Goal: Find specific page/section: Find specific page/section

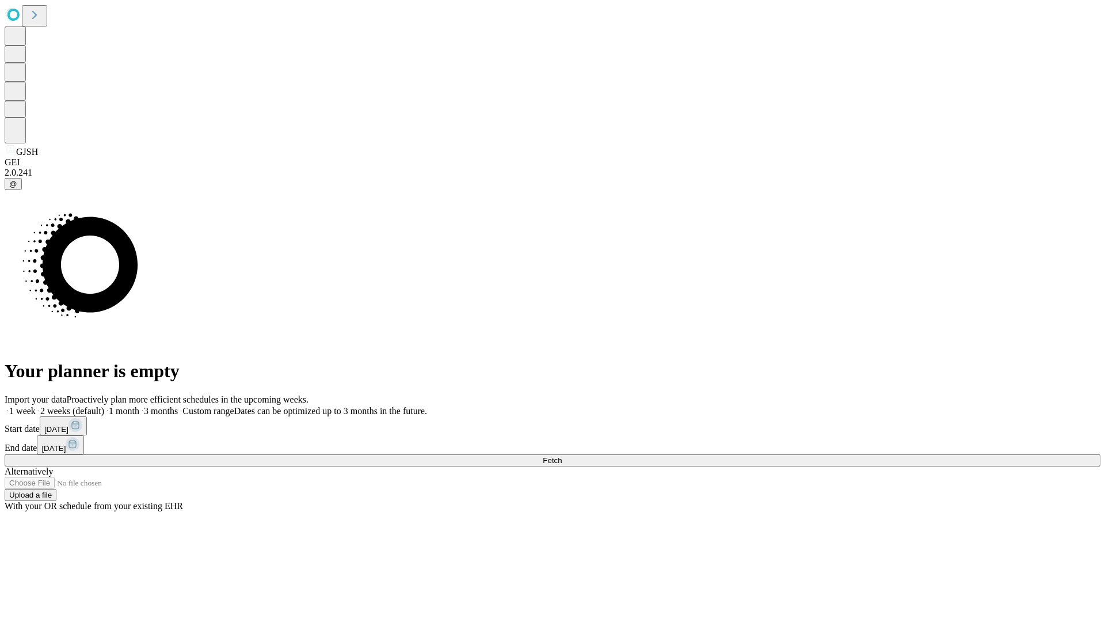
click at [562, 456] on span "Fetch" at bounding box center [552, 460] width 19 height 9
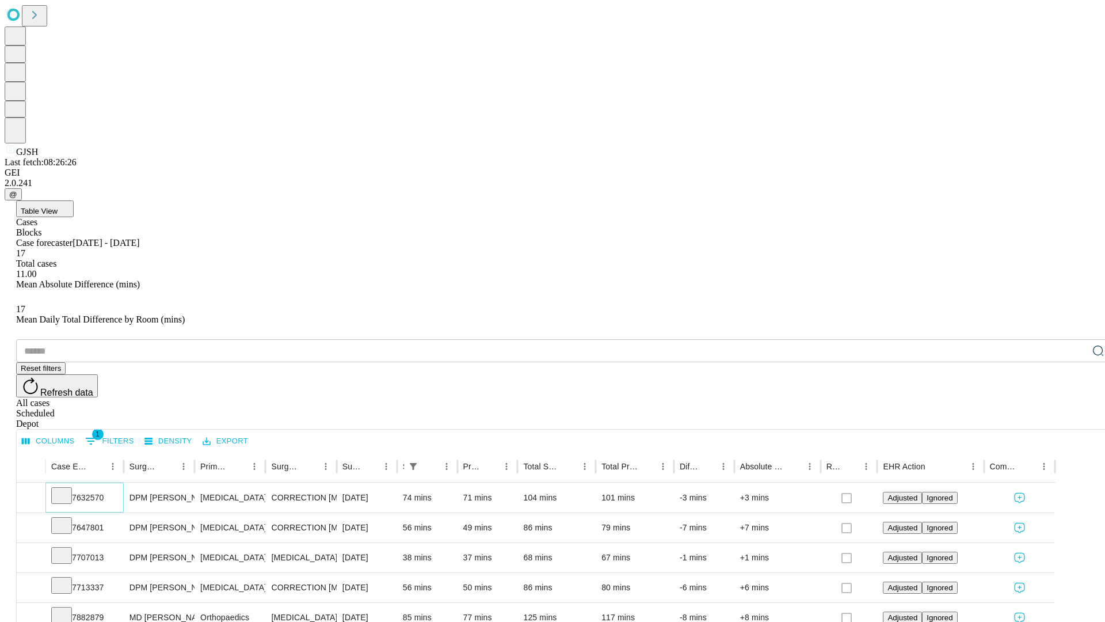
click at [67, 489] on icon at bounding box center [62, 495] width 12 height 12
